Goal: Information Seeking & Learning: Learn about a topic

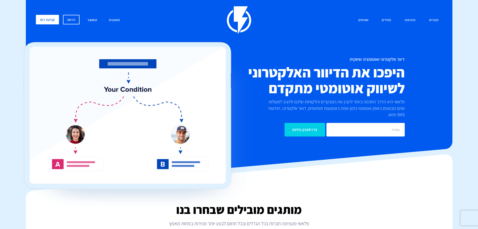
click at [96, 19] on link "התחבר" at bounding box center [92, 20] width 17 height 11
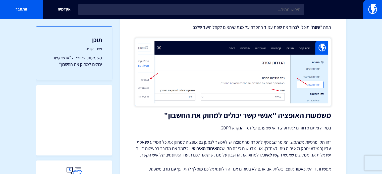
scroll to position [276, 0]
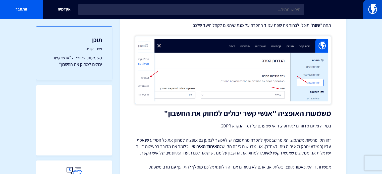
click at [365, 8] on link at bounding box center [372, 9] width 19 height 19
